Goal: Task Accomplishment & Management: Complete application form

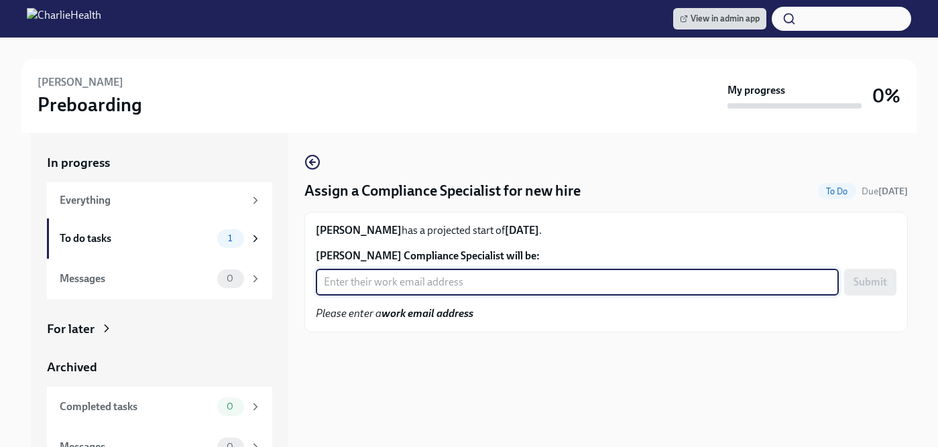
click at [402, 288] on input "Lauren Dodd's Compliance Specialist will be:" at bounding box center [577, 282] width 523 height 27
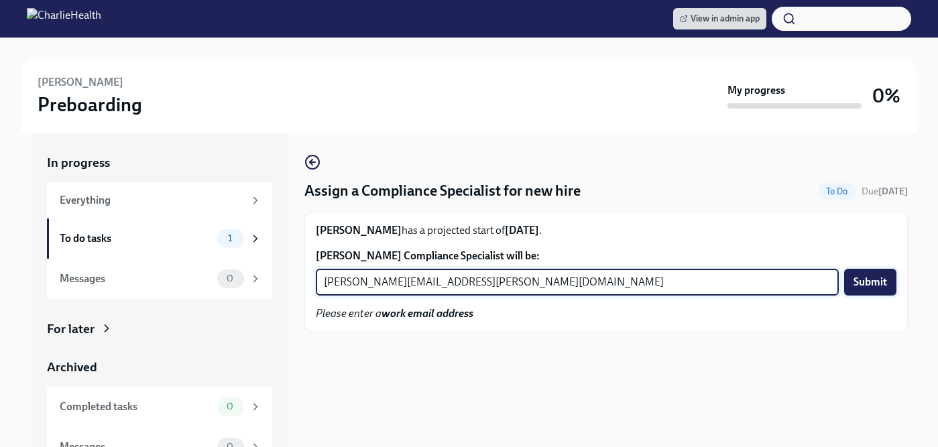
type input "jessica.barrett@charliehealth.com"
click at [867, 286] on span "Submit" at bounding box center [871, 282] width 34 height 13
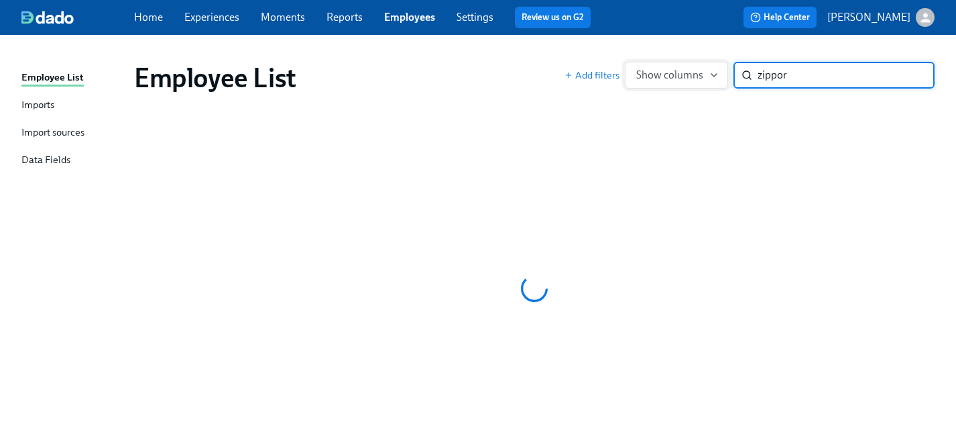
drag, startPoint x: 803, startPoint y: 69, endPoint x: 637, endPoint y: 73, distance: 165.7
click at [637, 73] on div "Add filters Show columns zippor ​" at bounding box center [750, 75] width 370 height 27
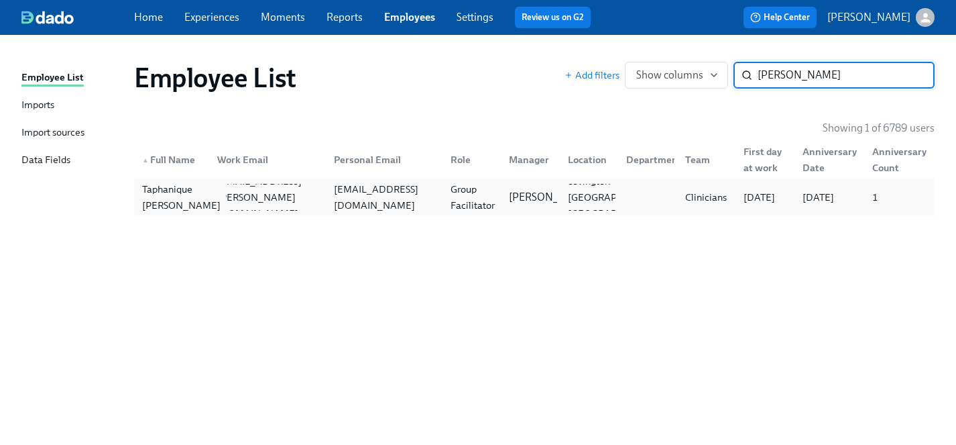
type input "taphan"
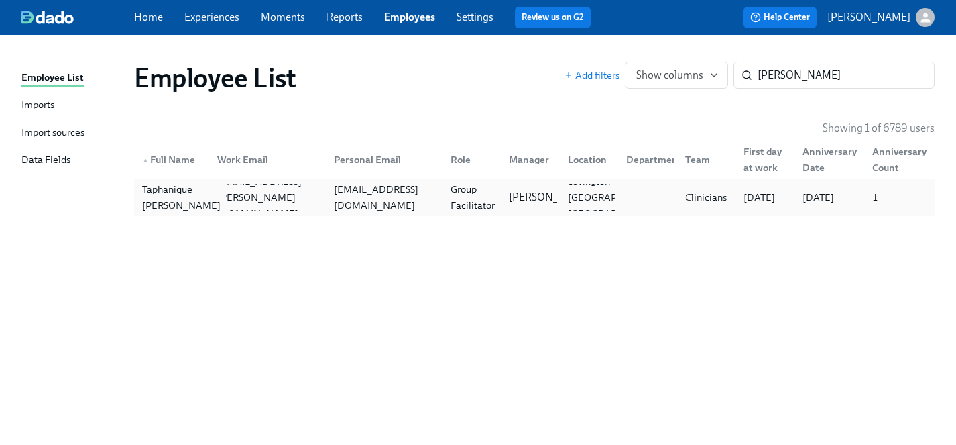
click at [170, 195] on div "Taphanique Ingram" at bounding box center [181, 197] width 89 height 32
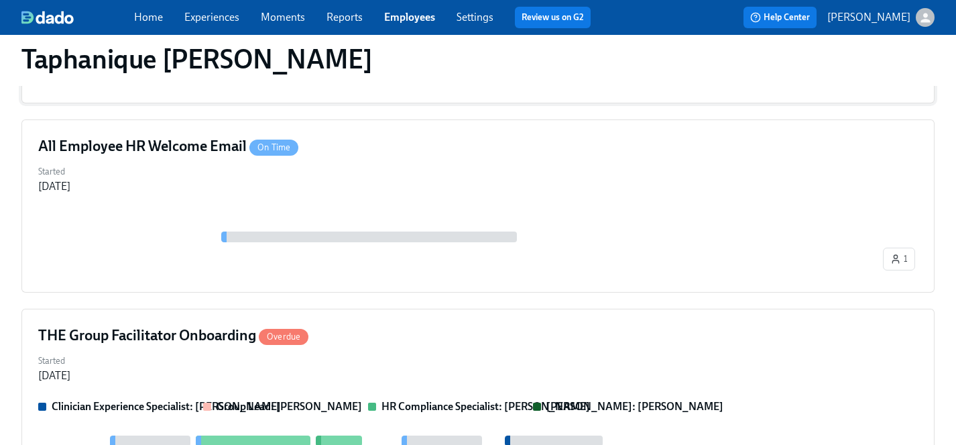
scroll to position [478, 0]
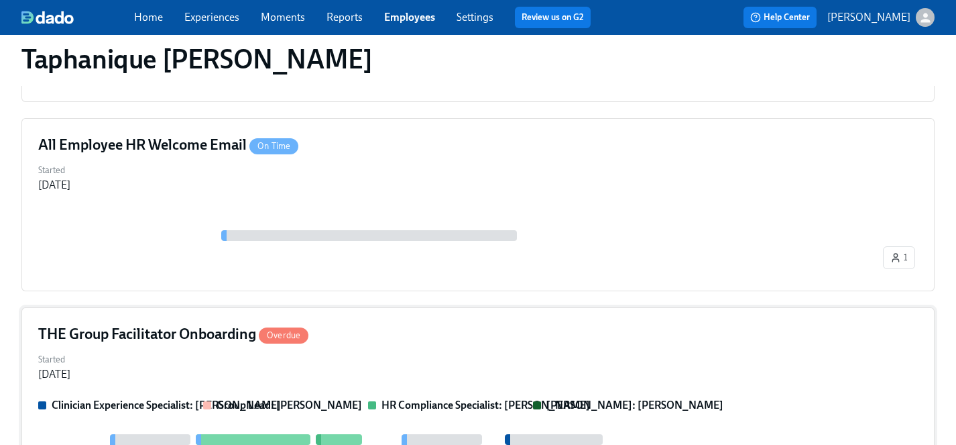
click at [183, 368] on div "Started Aug 14, 2025" at bounding box center [478, 365] width 880 height 32
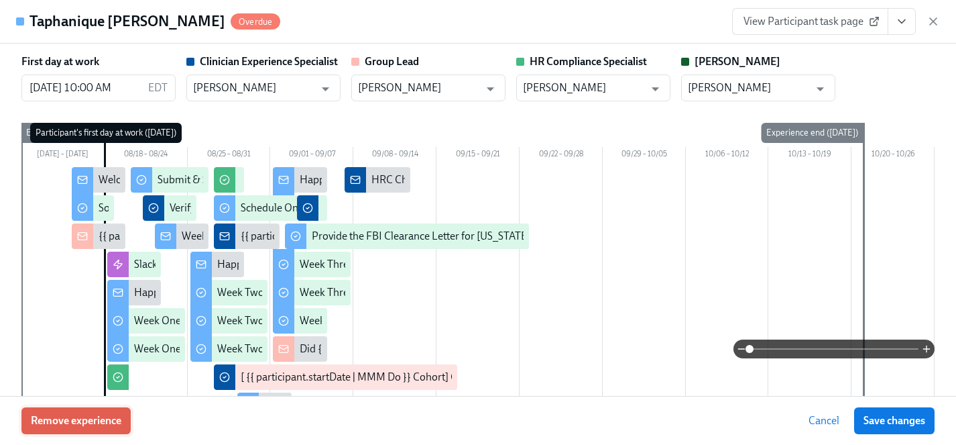
click at [91, 418] on span "Remove experience" at bounding box center [76, 420] width 91 height 13
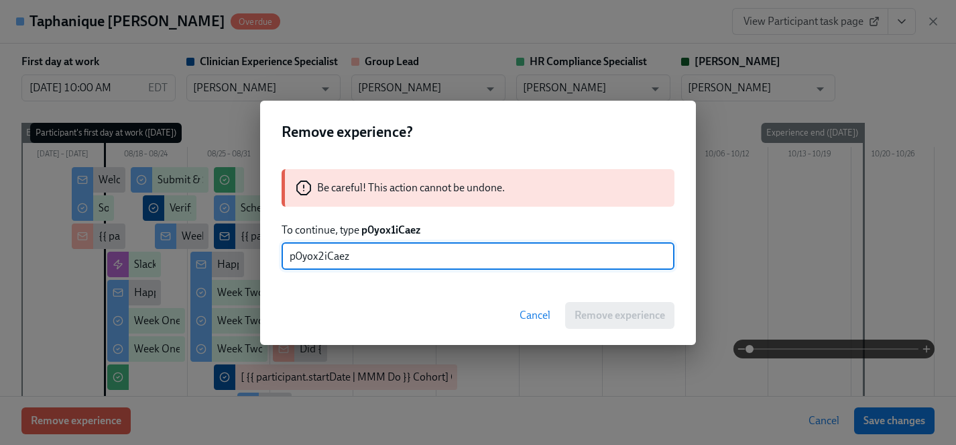
click at [322, 255] on input "p0yox2iCaez" at bounding box center [478, 256] width 393 height 27
type input "p0yox1iCaez"
click at [602, 315] on span "Remove experience" at bounding box center [620, 315] width 91 height 13
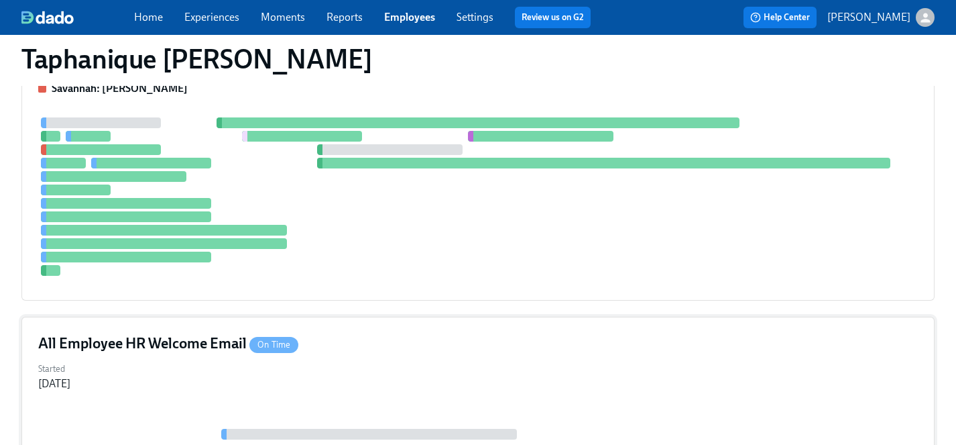
scroll to position [136, 0]
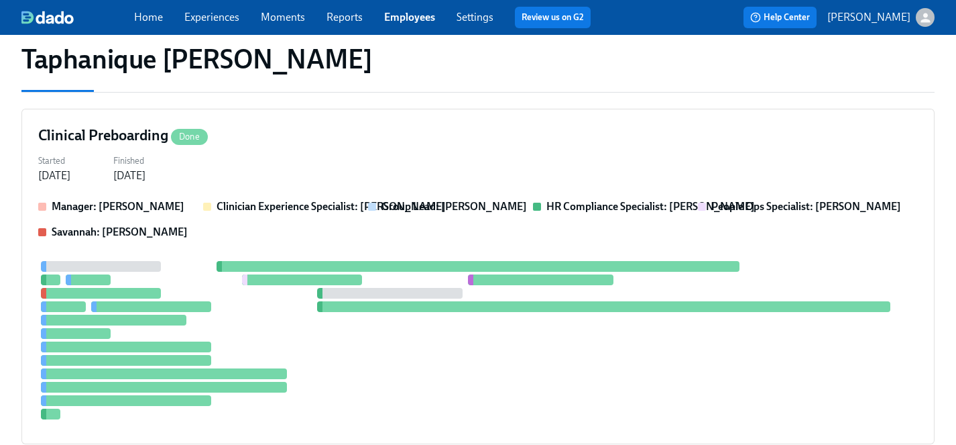
click at [416, 16] on link "Employees" at bounding box center [409, 17] width 51 height 13
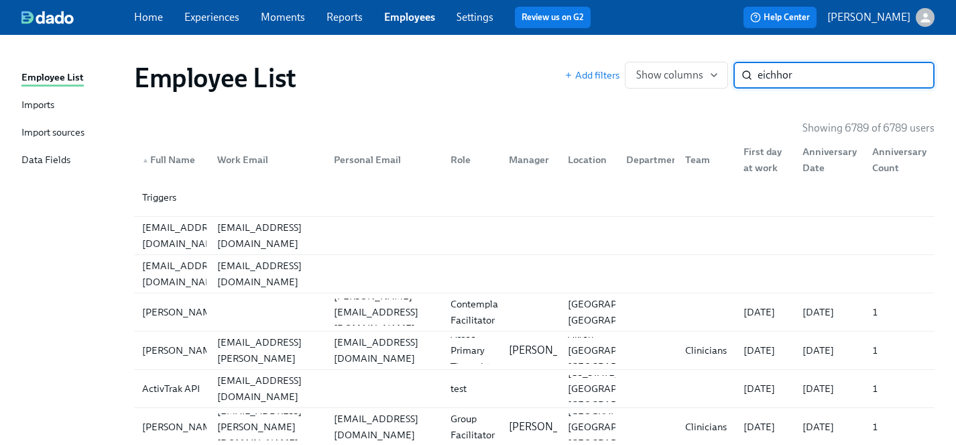
type input "eichhorn"
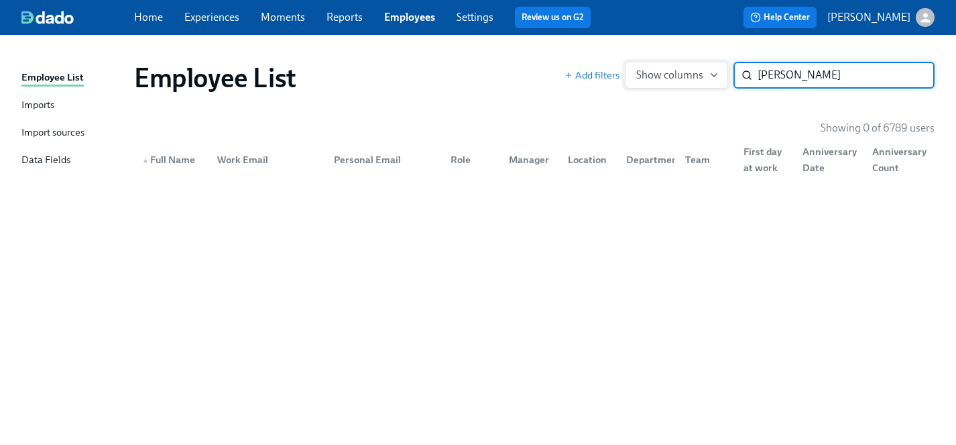
drag, startPoint x: 815, startPoint y: 71, endPoint x: 724, endPoint y: 71, distance: 90.5
click at [724, 71] on div "Add filters Show columns eichhorn ​" at bounding box center [750, 75] width 370 height 27
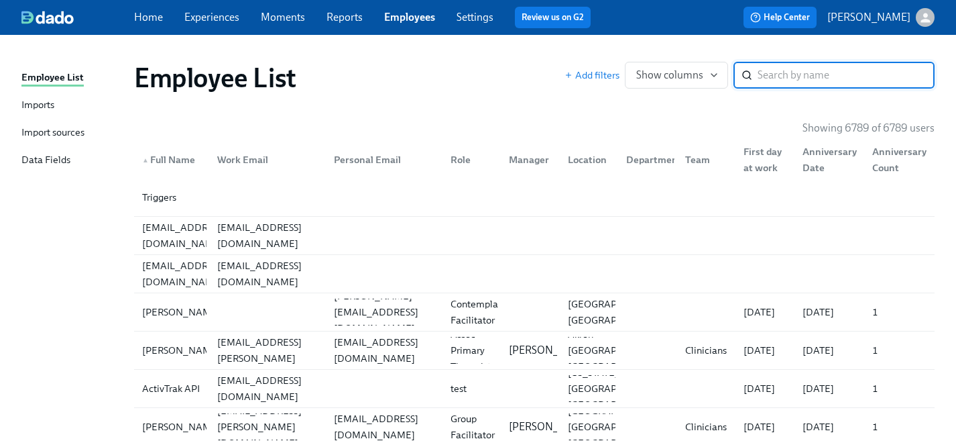
click at [775, 76] on input "search" at bounding box center [846, 75] width 177 height 27
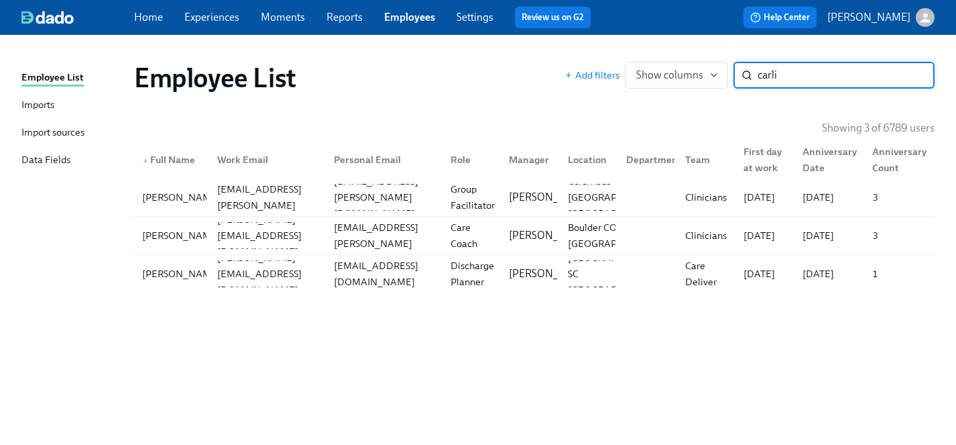
type input "carli"
